Goal: Task Accomplishment & Management: Use online tool/utility

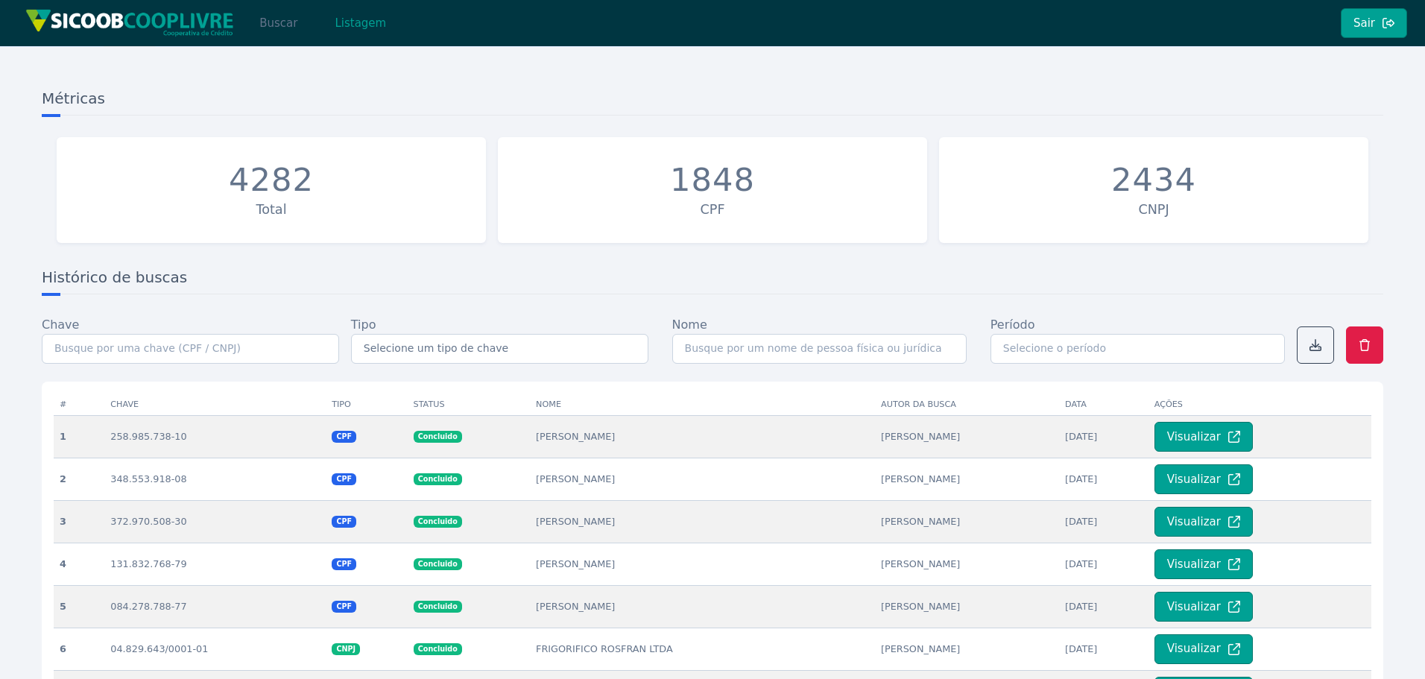
click at [262, 30] on button "Buscar" at bounding box center [278, 23] width 63 height 30
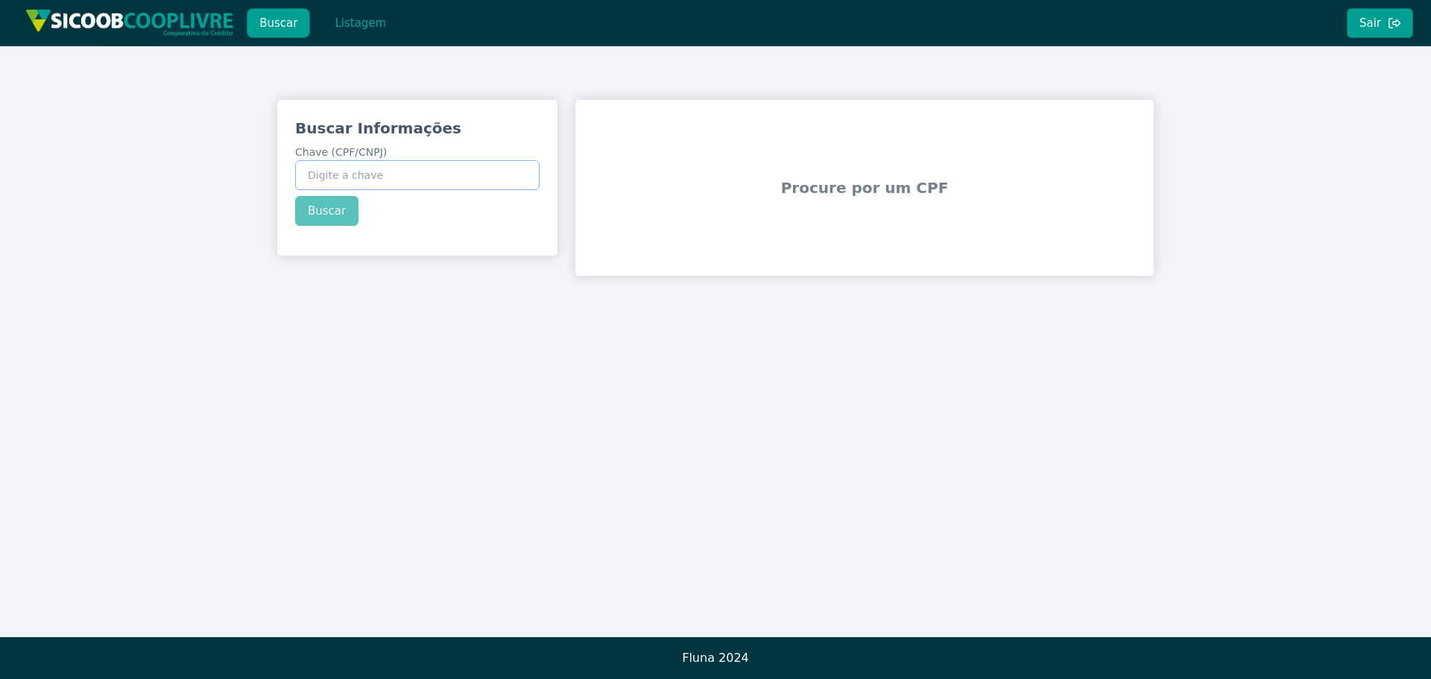
click at [388, 171] on input "Chave (CPF/CNPJ)" at bounding box center [417, 175] width 244 height 30
paste input "41.304.907/0001-21"
type input "41.304.907/0001-21"
click at [321, 208] on button "Buscar" at bounding box center [326, 211] width 63 height 30
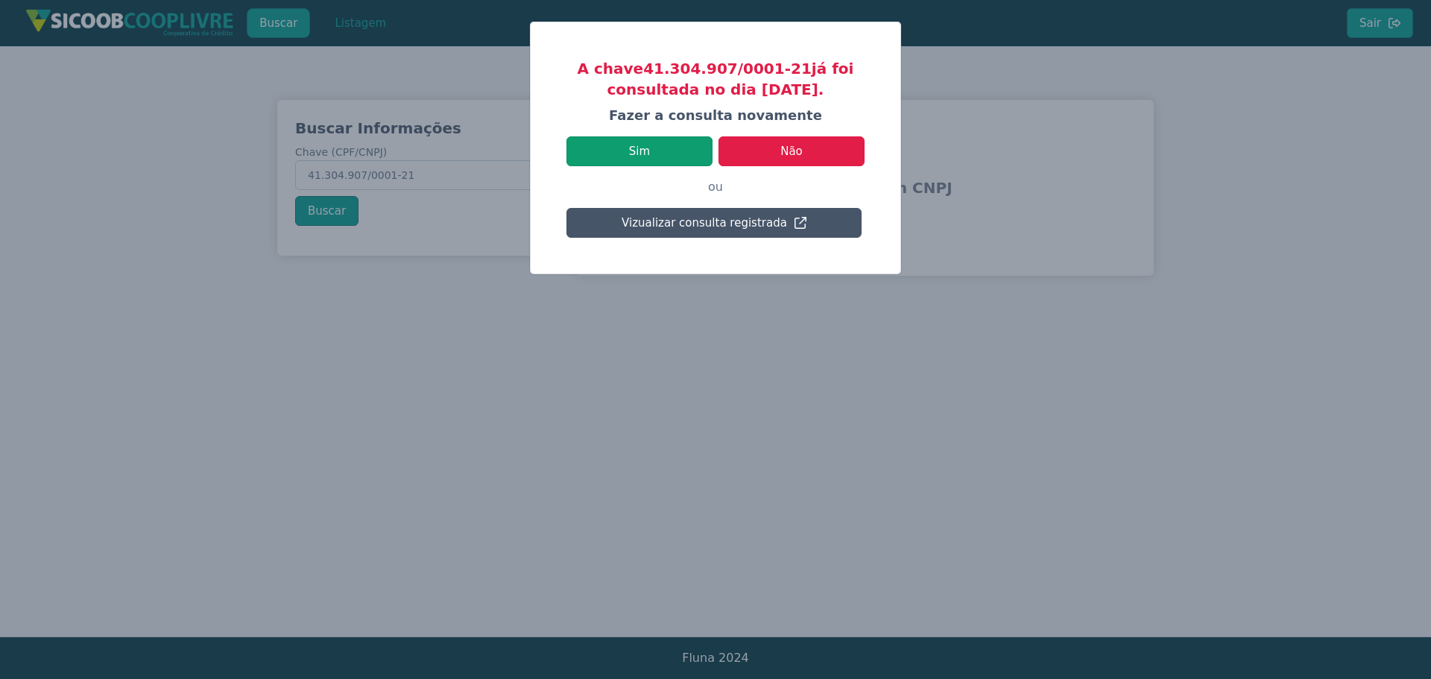
click at [666, 155] on button "Sim" at bounding box center [639, 151] width 146 height 30
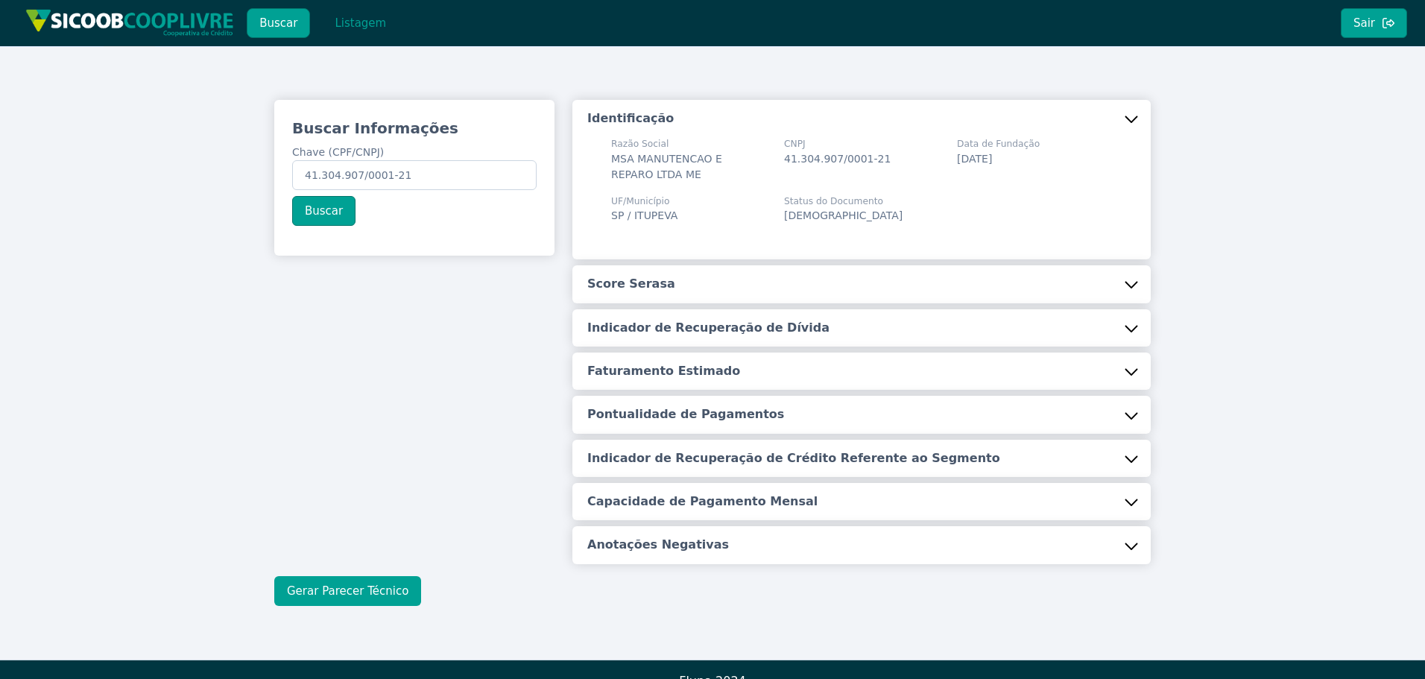
click at [350, 598] on button "Gerar Parecer Técnico" at bounding box center [347, 591] width 147 height 30
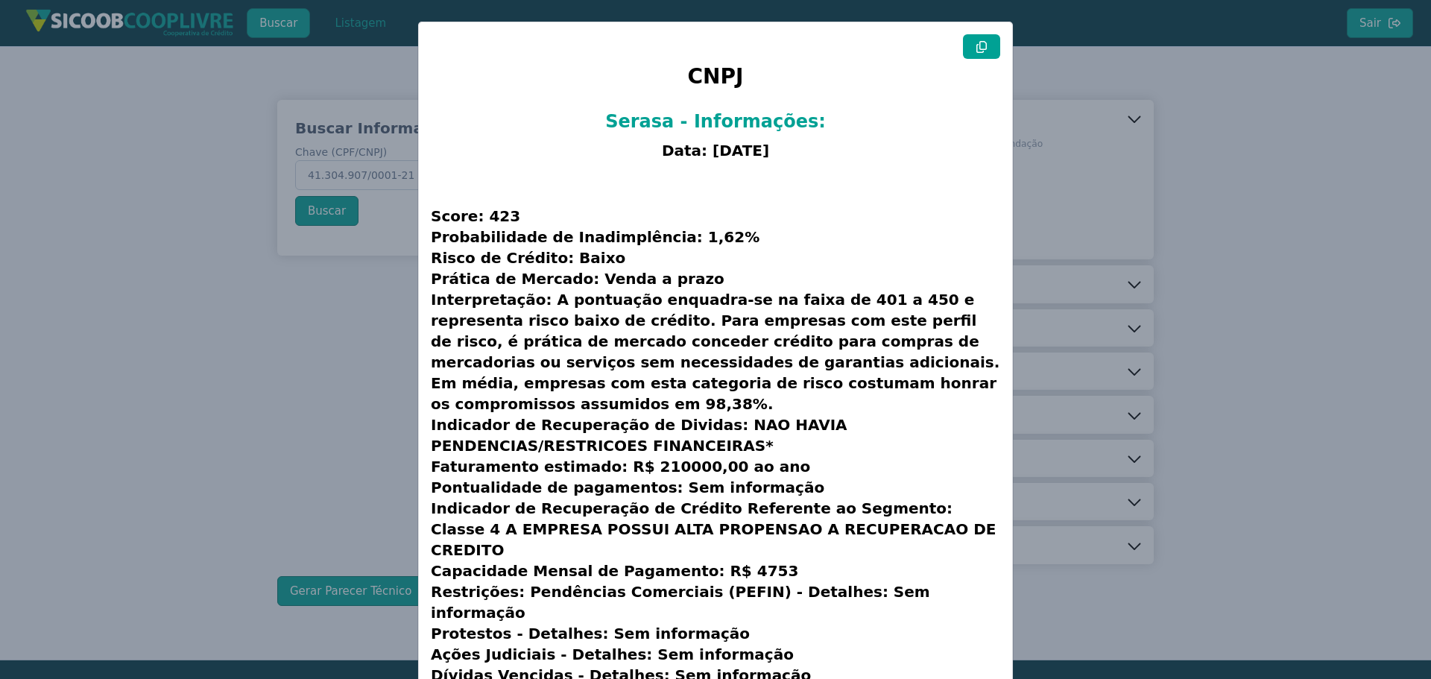
click at [984, 46] on icon at bounding box center [982, 47] width 12 height 12
